Goal: Task Accomplishment & Management: Use online tool/utility

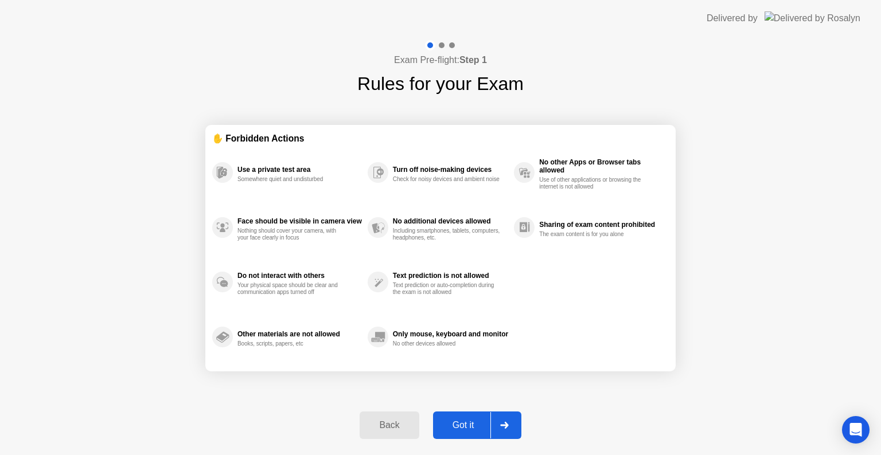
click at [500, 420] on div at bounding box center [504, 425] width 28 height 26
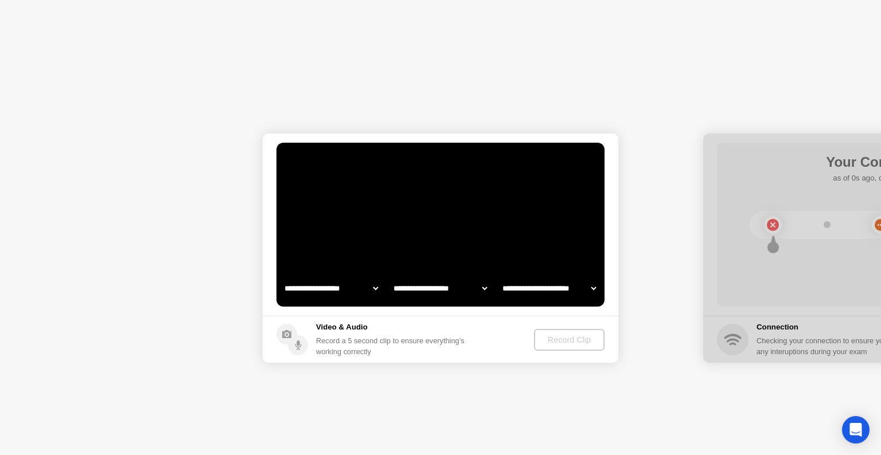
select select "**********"
select select "*******"
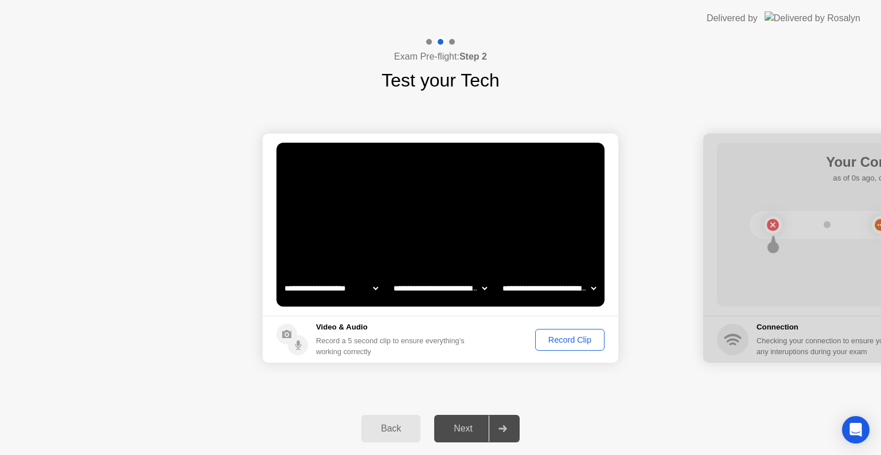
click at [549, 338] on div "Record Clip" at bounding box center [569, 339] width 61 height 9
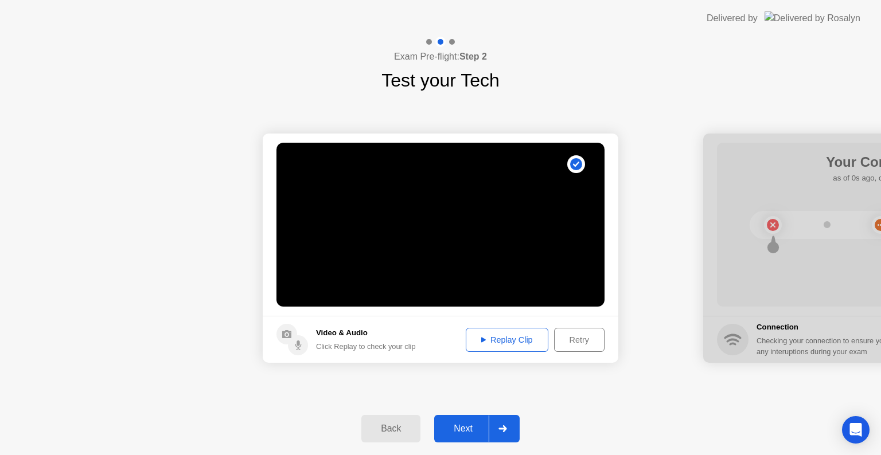
click at [507, 435] on div at bounding box center [502, 429] width 28 height 26
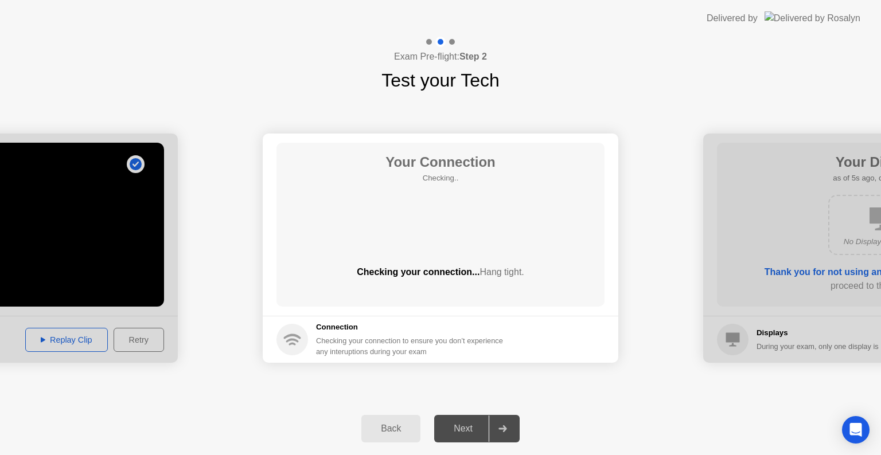
click at [507, 435] on div at bounding box center [502, 429] width 28 height 26
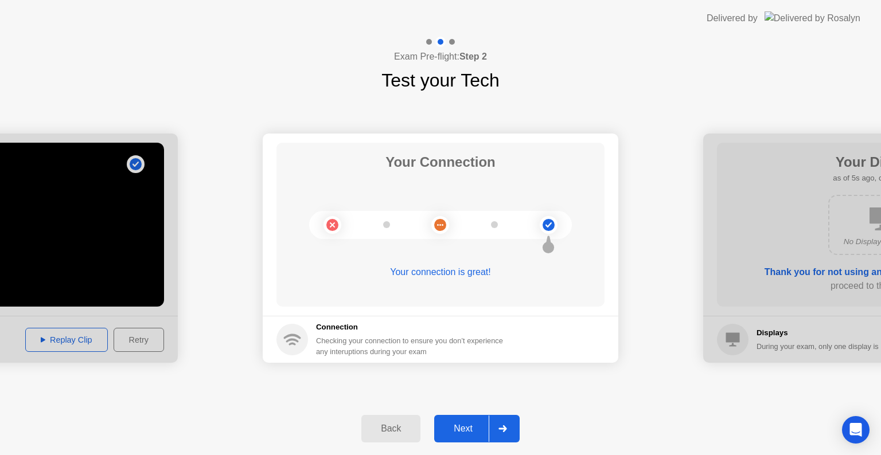
click at [507, 440] on div at bounding box center [502, 429] width 28 height 26
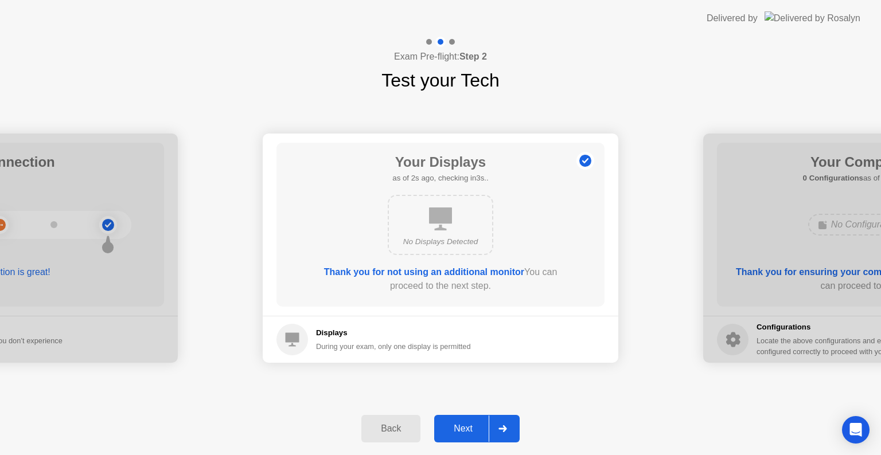
click at [503, 427] on icon at bounding box center [502, 428] width 9 height 7
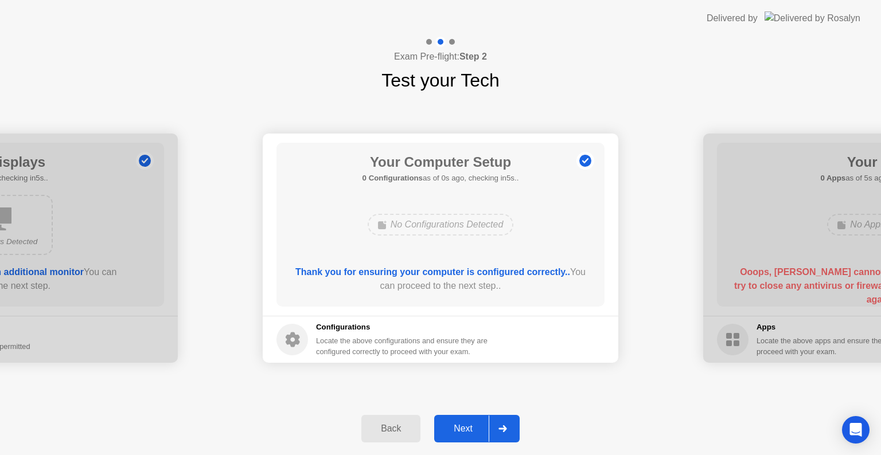
click at [503, 427] on icon at bounding box center [502, 428] width 9 height 7
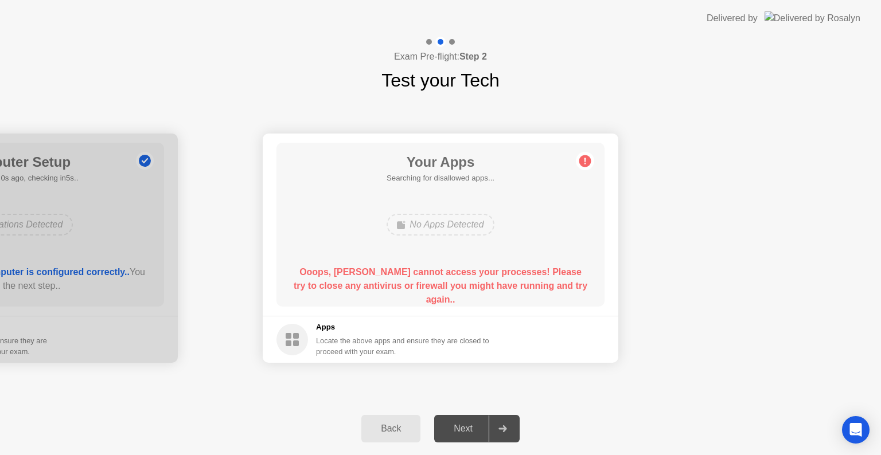
click at [567, 281] on b "Ooops, [PERSON_NAME] cannot access your processes! Please try to close any anti…" at bounding box center [441, 285] width 294 height 37
click at [453, 39] on div at bounding box center [452, 42] width 6 height 6
click at [582, 158] on circle at bounding box center [585, 161] width 12 height 12
click at [483, 424] on div "Next" at bounding box center [462, 429] width 51 height 10
